Goal: Task Accomplishment & Management: Complete application form

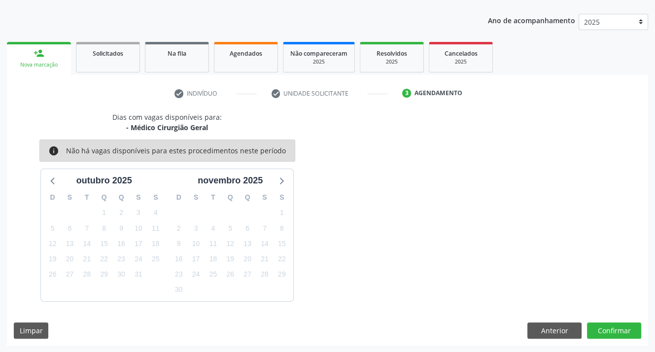
scroll to position [105, 0]
click at [47, 61] on div "Nova marcação" at bounding box center [39, 64] width 50 height 7
click at [60, 64] on div "Nova marcação" at bounding box center [39, 64] width 50 height 7
click at [60, 60] on link "person_add Nova marcação" at bounding box center [39, 58] width 64 height 33
click at [238, 62] on link "Agendados" at bounding box center [246, 57] width 64 height 31
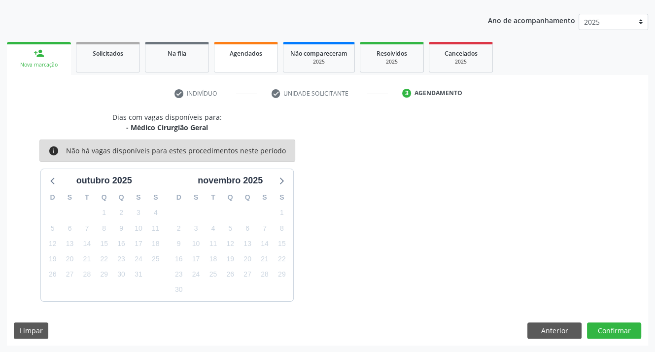
click at [238, 62] on div "Acompanhamento Acompanhe a situação das marcações correntes e finalizadas Relat…" at bounding box center [327, 150] width 655 height 403
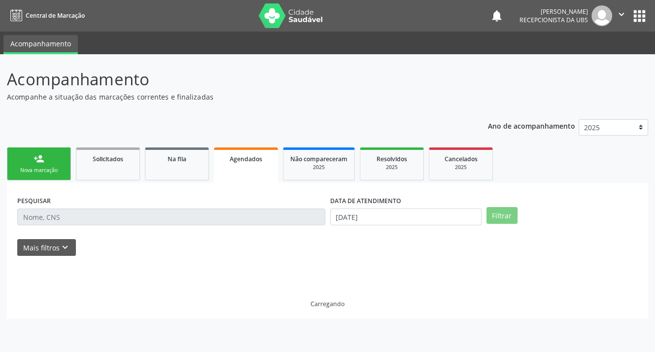
click at [238, 62] on div "Acompanhamento Acompanhe a situação das marcações correntes e finalizadas Relat…" at bounding box center [327, 202] width 655 height 297
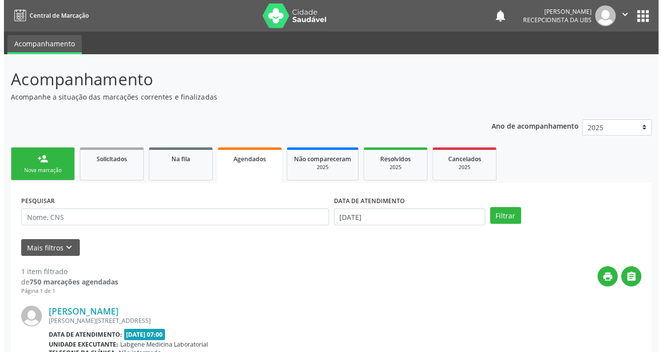
scroll to position [101, 0]
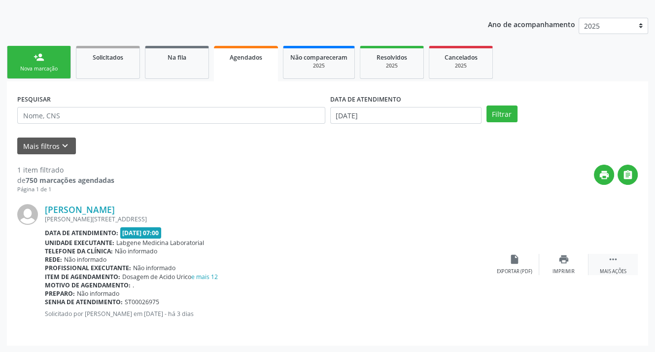
click at [611, 259] on icon "" at bounding box center [612, 259] width 11 height 11
click at [513, 257] on icon "cancel" at bounding box center [514, 259] width 11 height 11
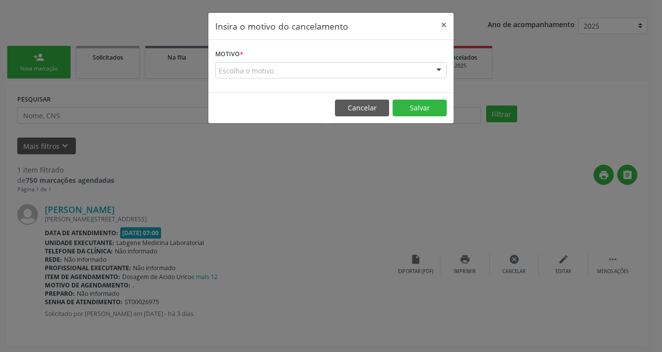
click at [264, 75] on div "Escolha o motivo" at bounding box center [330, 70] width 231 height 17
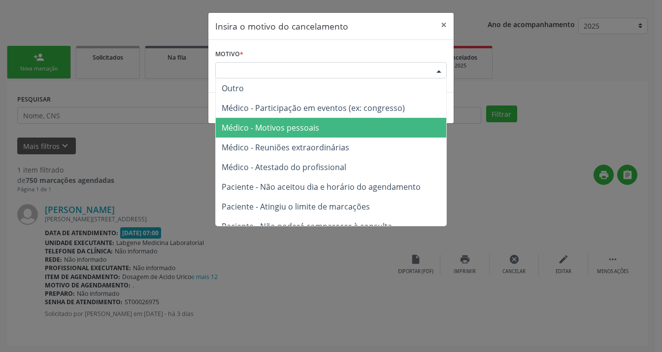
click at [268, 128] on span "Médico - Motivos pessoais" at bounding box center [271, 127] width 98 height 11
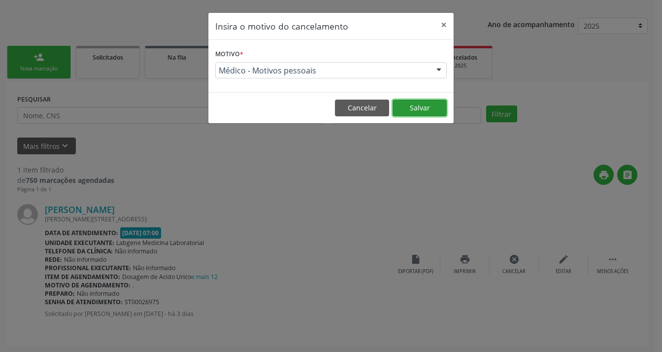
click at [423, 105] on button "Salvar" at bounding box center [420, 107] width 54 height 17
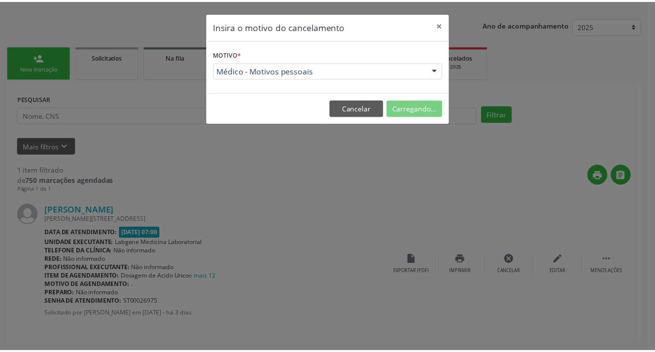
scroll to position [0, 0]
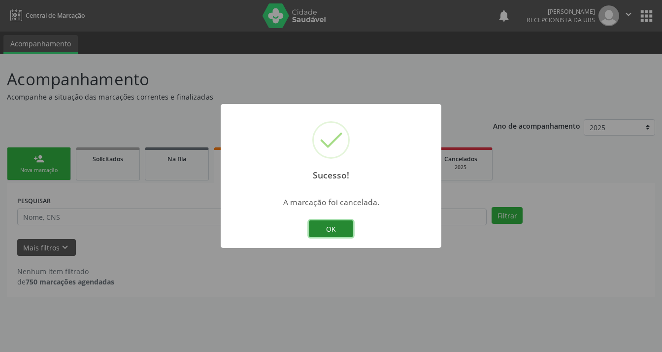
click at [328, 230] on button "OK" at bounding box center [331, 228] width 44 height 17
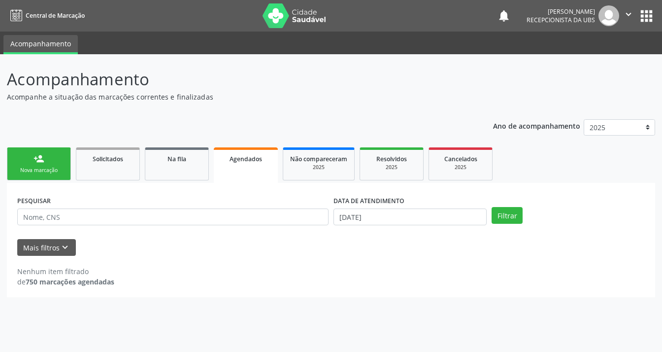
click at [259, 160] on span "Agendados" at bounding box center [246, 159] width 33 height 8
click at [259, 164] on link "Agendados" at bounding box center [246, 164] width 64 height 35
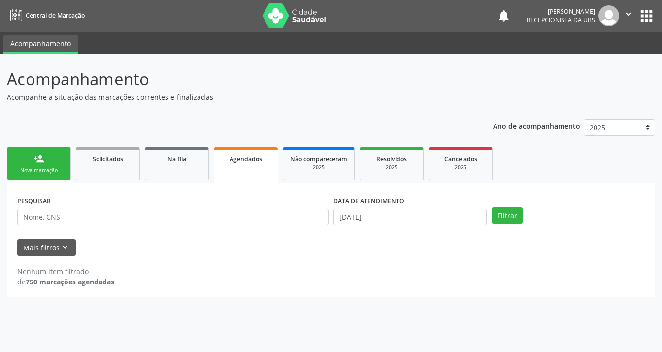
click at [246, 160] on span "Agendados" at bounding box center [246, 159] width 33 height 8
click at [247, 156] on span "Agendados" at bounding box center [246, 159] width 33 height 8
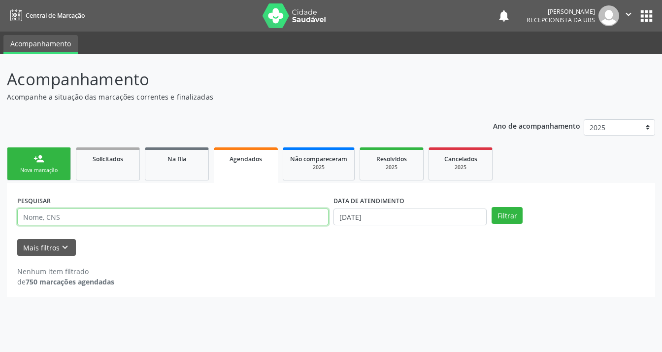
click at [203, 222] on input "text" at bounding box center [172, 216] width 311 height 17
click at [166, 224] on input "text" at bounding box center [172, 216] width 311 height 17
type input "898006341914135"
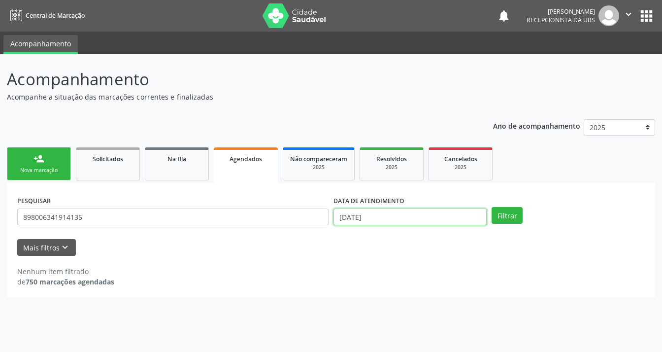
click at [381, 219] on input "[DATE]" at bounding box center [409, 216] width 153 height 17
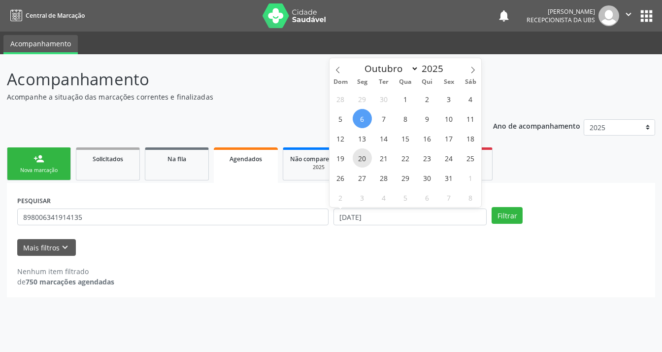
click at [367, 158] on span "20" at bounding box center [362, 157] width 19 height 19
type input "[DATE]"
click at [382, 157] on span "21" at bounding box center [383, 157] width 19 height 19
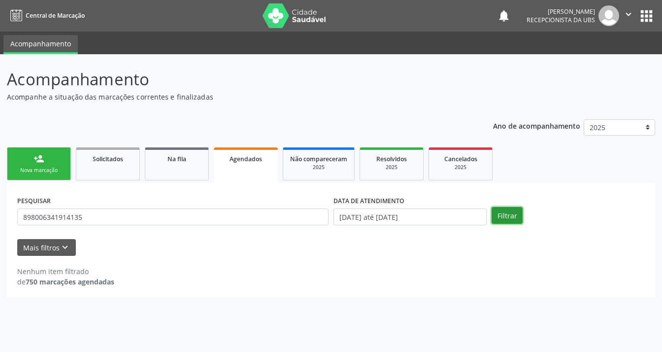
click at [501, 213] on button "Filtrar" at bounding box center [507, 215] width 31 height 17
click at [41, 167] on div "Nova marcação" at bounding box center [38, 169] width 49 height 7
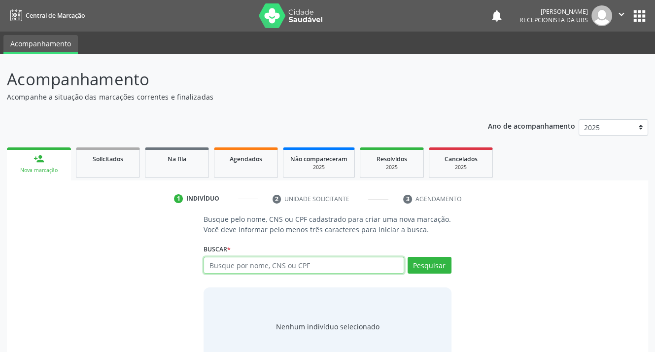
click at [335, 264] on input "text" at bounding box center [303, 265] width 200 height 17
type input "00095767460"
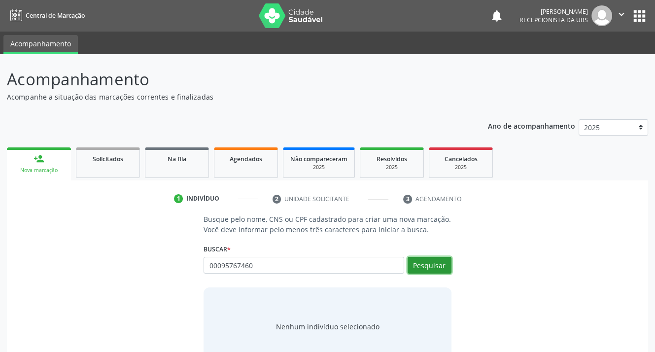
click at [431, 261] on button "Pesquisar" at bounding box center [429, 265] width 44 height 17
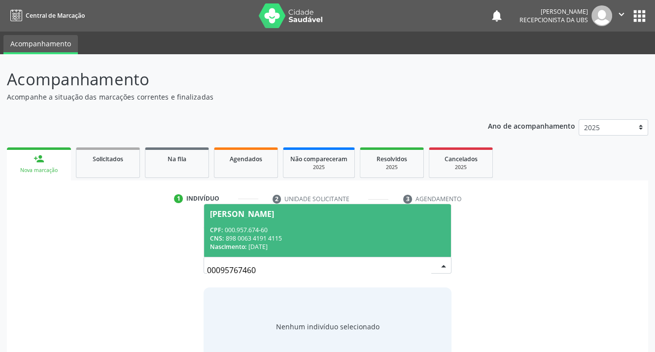
click at [260, 235] on div "CNS: 898 0063 4191 4115" at bounding box center [327, 238] width 234 height 8
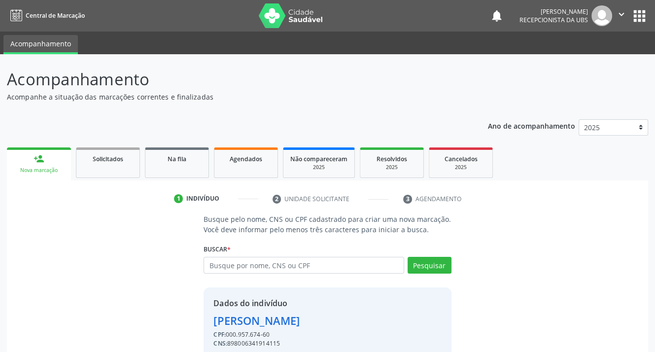
scroll to position [43, 0]
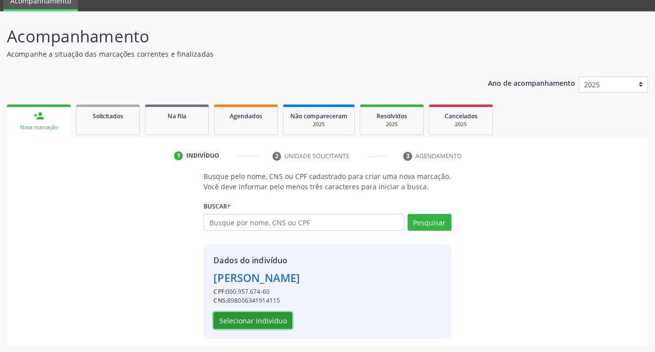
click at [240, 320] on button "Selecionar indivíduo" at bounding box center [252, 320] width 79 height 17
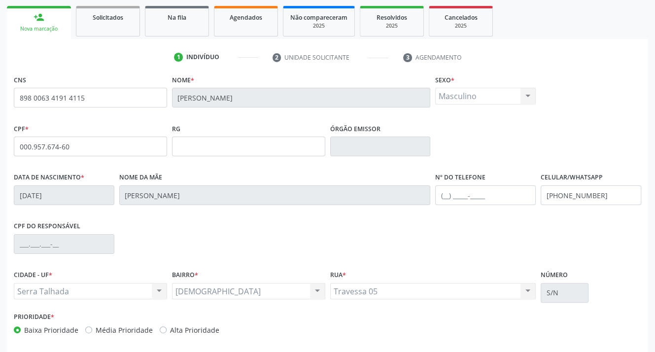
scroll to position [182, 0]
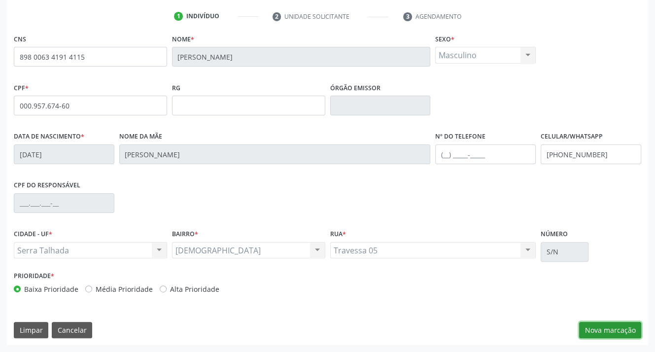
click at [590, 331] on button "Nova marcação" at bounding box center [610, 330] width 62 height 17
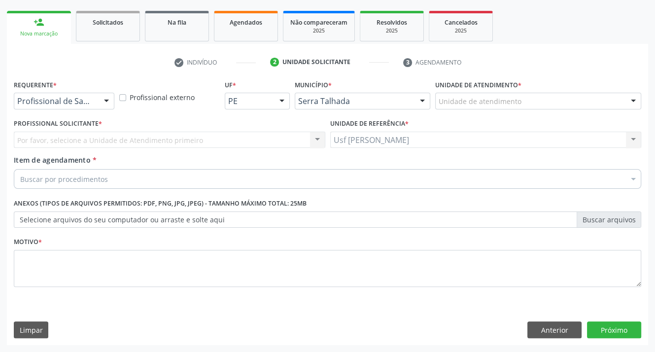
scroll to position [136, 0]
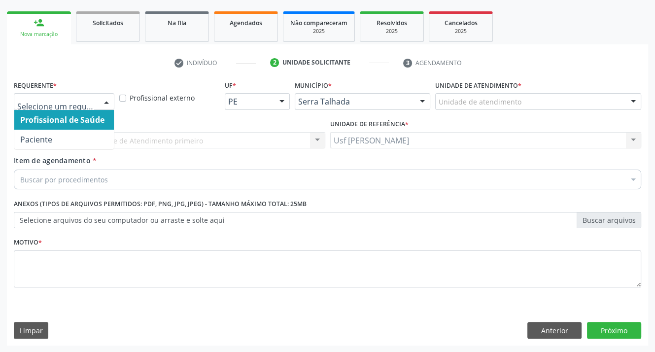
click at [108, 100] on div at bounding box center [106, 102] width 15 height 17
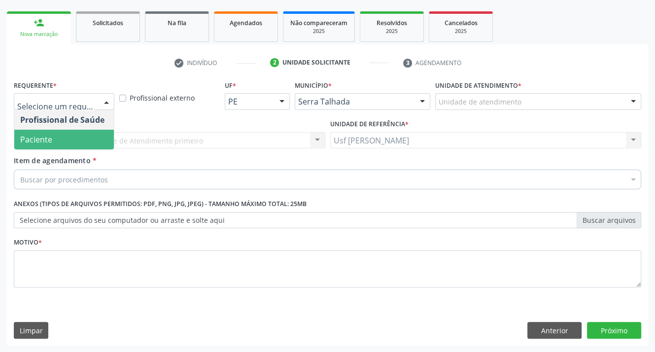
click at [97, 142] on span "Paciente" at bounding box center [63, 140] width 99 height 20
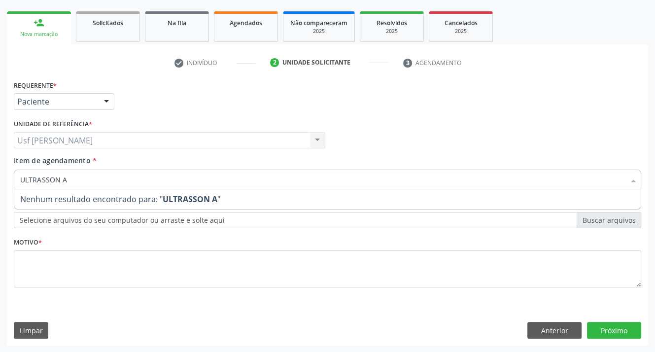
type input "ULTRASSON"
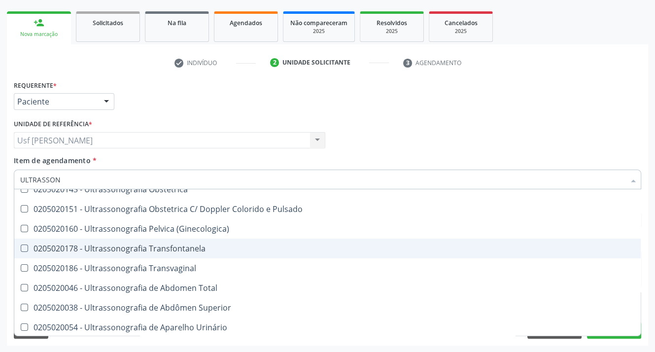
scroll to position [197, 0]
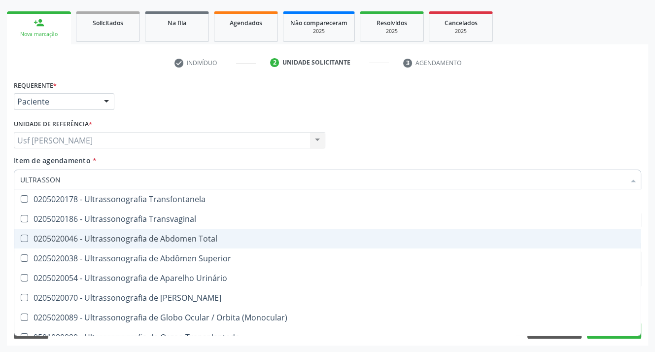
click at [24, 237] on Total at bounding box center [24, 237] width 7 height 7
click at [21, 237] on Total "checkbox" at bounding box center [17, 238] width 6 height 6
checkbox Total "true"
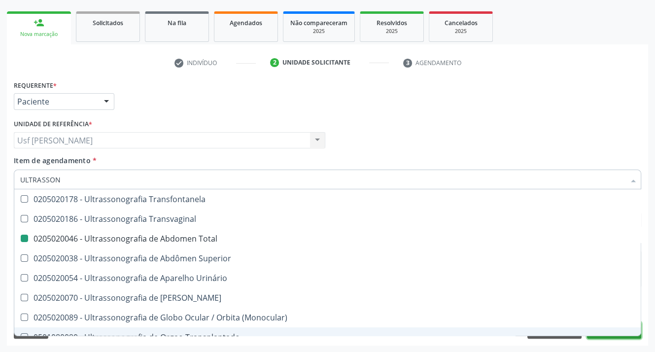
click at [609, 337] on button "Próximo" at bounding box center [614, 330] width 54 height 17
checkbox \(Pletismografia\) "true"
checkbox Total "false"
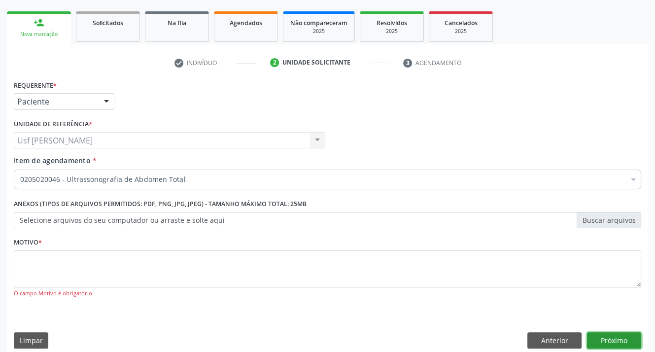
scroll to position [0, 0]
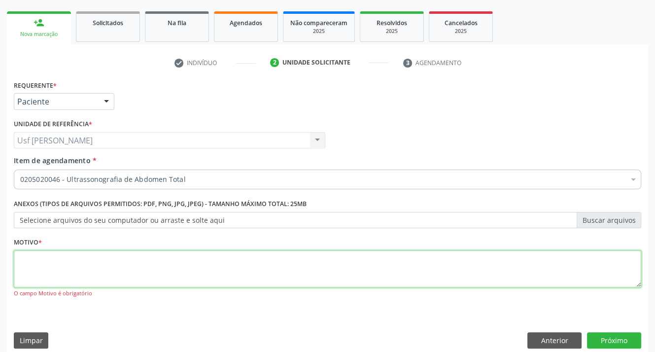
click at [30, 286] on textarea at bounding box center [327, 268] width 627 height 37
type textarea ";"
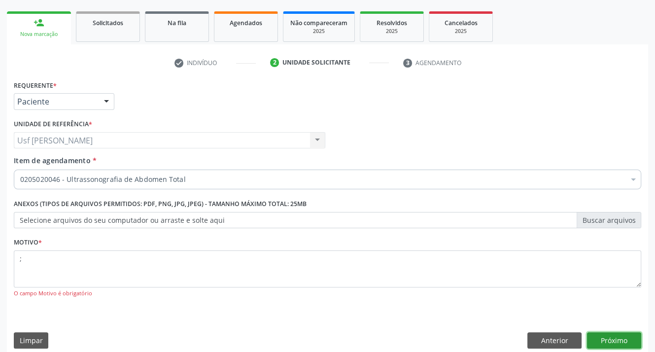
click at [601, 337] on button "Próximo" at bounding box center [614, 340] width 54 height 17
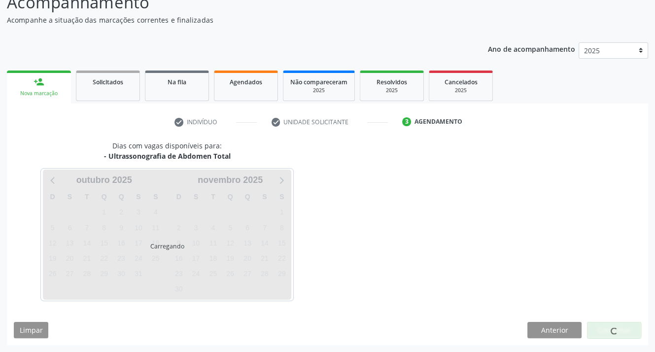
scroll to position [77, 0]
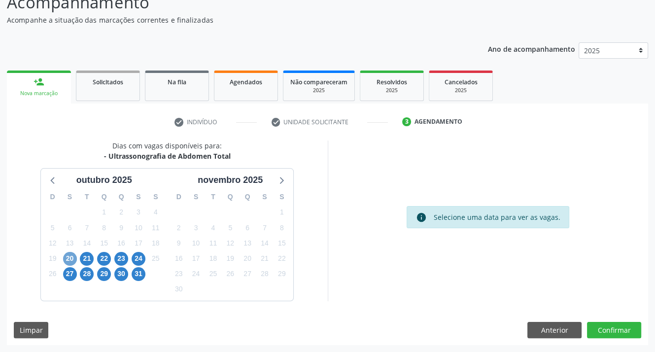
click at [71, 257] on span "20" at bounding box center [70, 259] width 14 height 14
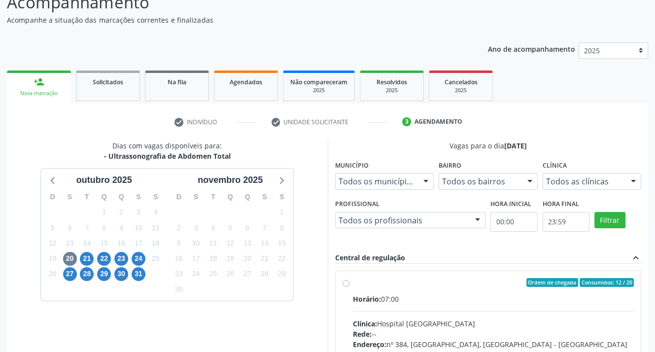
click at [353, 283] on label "Ordem de chegada Consumidos: 12 / 20 Horário: 07:00 Clínica: Hospital [GEOGRAPH…" at bounding box center [493, 353] width 281 height 151
click at [345, 283] on input "Ordem de chegada Consumidos: 12 / 20 Horário: 07:00 Clínica: Hospital [GEOGRAPH…" at bounding box center [345, 282] width 7 height 9
radio input "true"
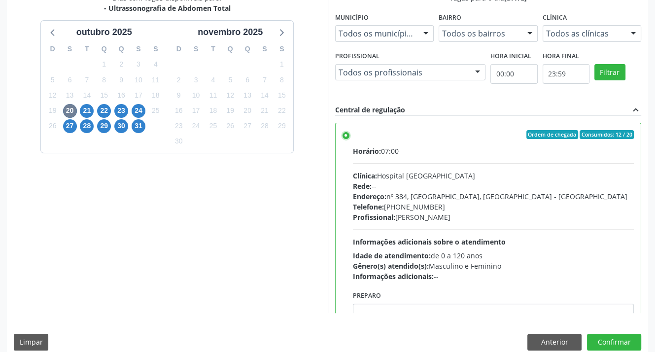
scroll to position [236, 0]
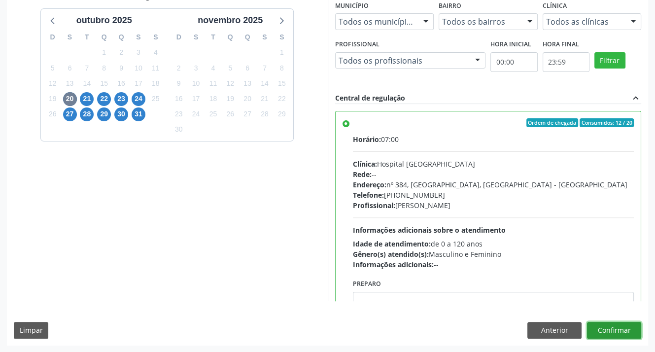
click at [613, 329] on button "Confirmar" at bounding box center [614, 330] width 54 height 17
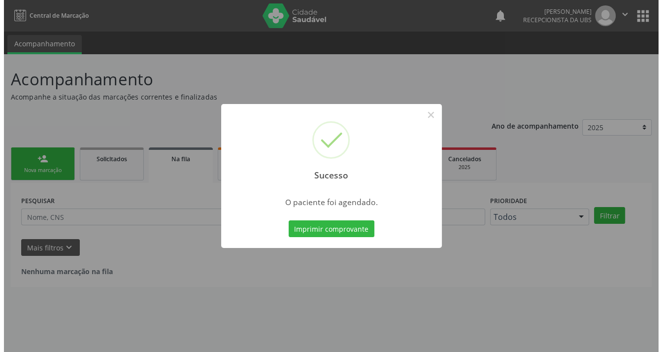
scroll to position [0, 0]
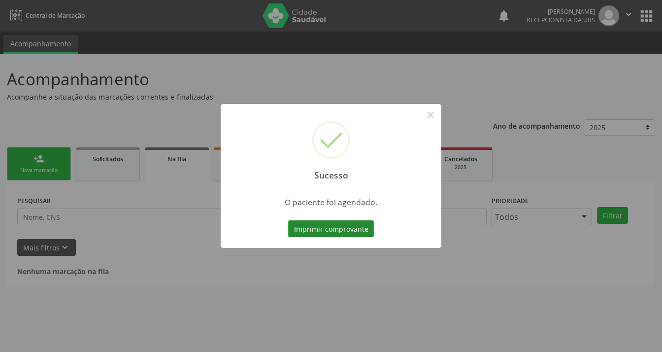
click at [326, 232] on button "Imprimir comprovante" at bounding box center [331, 228] width 86 height 17
